Goal: Transaction & Acquisition: Book appointment/travel/reservation

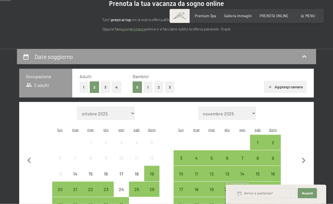
click at [114, 89] on button "4" at bounding box center [117, 88] width 10 height 12
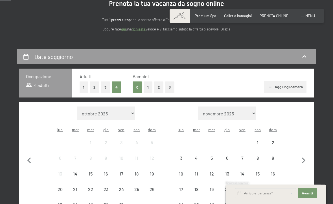
scroll to position [63, 0]
click at [160, 86] on button "2" at bounding box center [158, 87] width 9 height 12
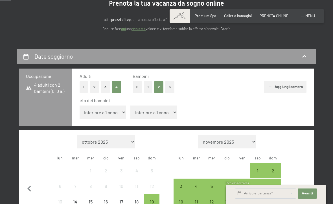
click at [107, 107] on select "inferiore a 1 anno 1 anno 2 anni 3 anni 4 anni 5 anni 6 anni 7 anni 8 anni 9 an…" at bounding box center [103, 112] width 47 height 14
click at [97, 82] on button "2" at bounding box center [94, 87] width 9 height 12
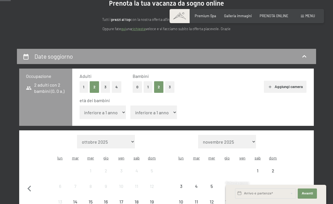
click at [136, 85] on button "0" at bounding box center [137, 87] width 9 height 12
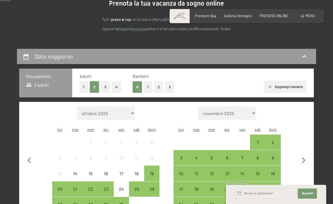
click at [274, 85] on button "Aggiungi camera" at bounding box center [285, 87] width 43 height 12
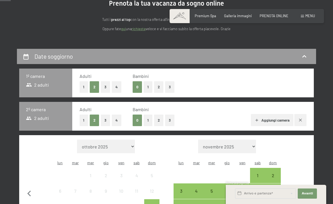
click at [156, 120] on button "2" at bounding box center [158, 121] width 9 height 12
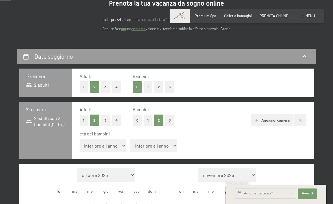
click at [112, 140] on select "inferiore a 1 anno 1 anno 2 anni 3 anni 4 anni 5 anni 6 anni 7 anni 8 anni 9 an…" at bounding box center [103, 146] width 47 height 14
select select "5"
click at [146, 144] on select "inferiore a 1 anno 1 anno 2 anni 3 anni 4 anni 5 anni 6 anni 7 anni 8 anni 9 an…" at bounding box center [153, 146] width 47 height 14
select select "2"
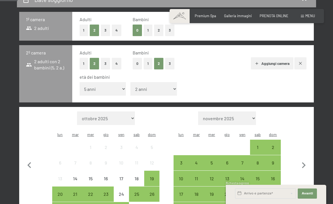
scroll to position [122, 0]
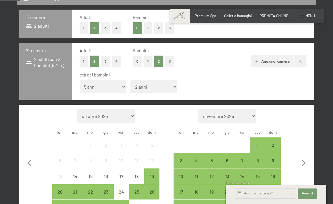
click at [303, 157] on icon "button" at bounding box center [304, 163] width 12 height 12
select select "[DATE]"
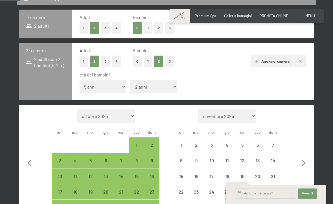
click at [303, 157] on icon "button" at bounding box center [304, 163] width 12 height 12
select select "[DATE]"
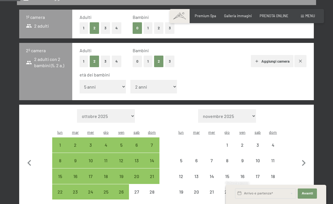
select select "[DATE]"
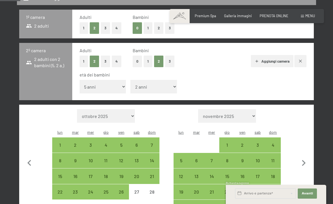
click at [227, 174] on div "15" at bounding box center [227, 181] width 14 height 14
select select "[DATE]"
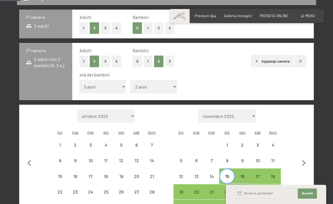
click at [272, 174] on div "18" at bounding box center [273, 181] width 14 height 14
select select "[DATE]"
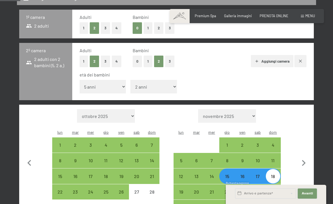
click at [309, 196] on span "Avanti" at bounding box center [307, 193] width 11 height 5
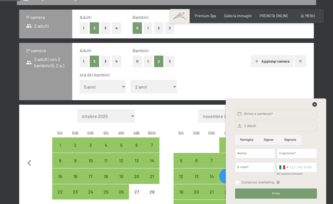
scroll to position [122, 0]
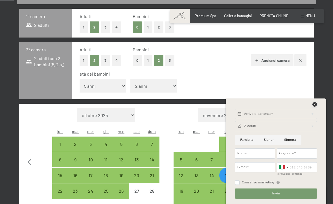
click at [313, 107] on icon at bounding box center [314, 104] width 5 height 5
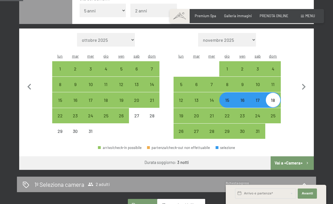
click at [298, 156] on button "Vai a «Camera»" at bounding box center [291, 163] width 43 height 14
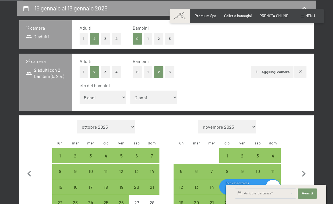
select select "[DATE]"
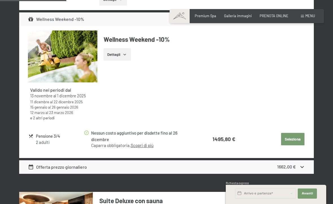
scroll to position [520, 0]
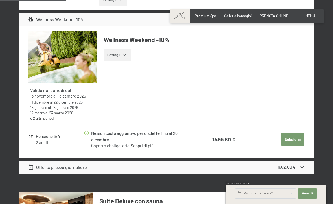
click at [91, 162] on div "Offerta prezzo giornaliero 1662,00 €" at bounding box center [166, 167] width 294 height 14
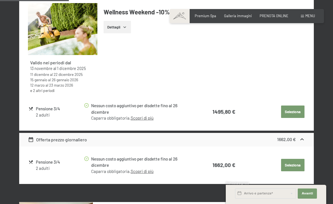
scroll to position [547, 0]
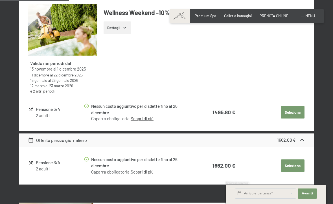
click at [294, 137] on div "1662,00 €" at bounding box center [286, 140] width 19 height 6
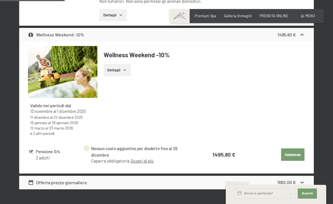
scroll to position [508, 0]
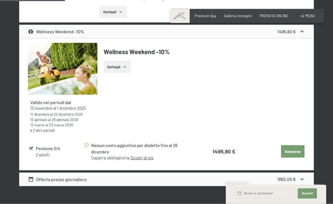
click at [122, 62] on button "Dettagli" at bounding box center [117, 67] width 27 height 12
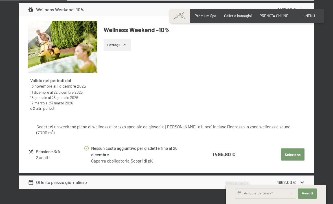
scroll to position [531, 0]
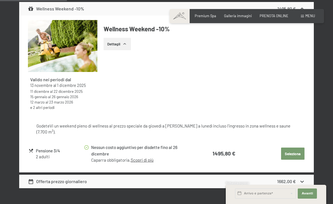
click at [290, 151] on button "Seleziona" at bounding box center [292, 154] width 23 height 12
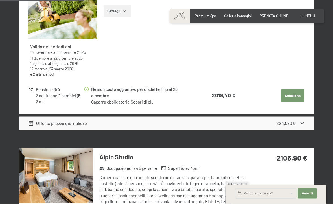
scroll to position [587, 0]
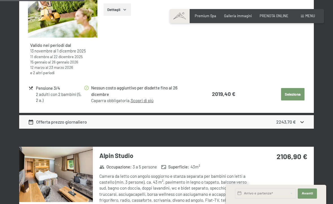
click at [289, 92] on button "Seleziona" at bounding box center [292, 94] width 23 height 12
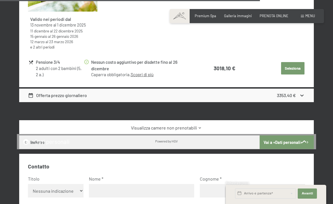
scroll to position [2035, 0]
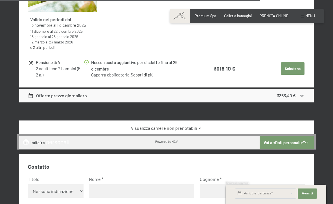
click at [282, 136] on button "Vai a «Dati personali»" at bounding box center [286, 143] width 54 height 14
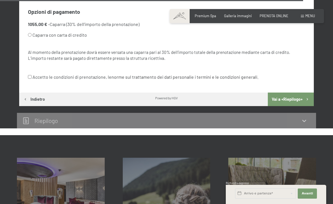
click at [285, 97] on button "Vai a «Riepilogo»" at bounding box center [291, 100] width 46 height 14
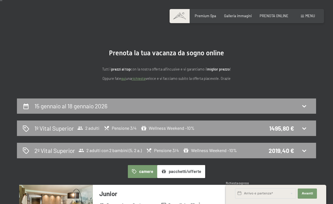
scroll to position [0, 0]
